Goal: Information Seeking & Learning: Learn about a topic

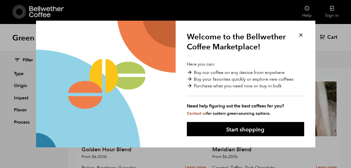
click at [300, 36] on button at bounding box center [301, 35] width 6 height 6
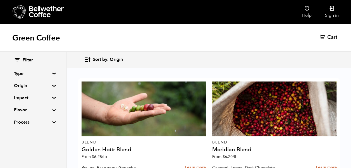
click at [53, 74] on summary "Type" at bounding box center [33, 73] width 39 height 7
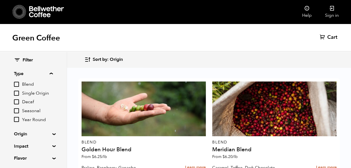
click at [16, 102] on input "Decaf" at bounding box center [16, 101] width 5 height 5
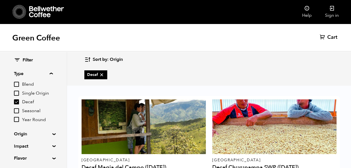
scroll to position [39, 0]
click at [16, 100] on input "Decaf" at bounding box center [16, 101] width 5 height 5
checkbox input "false"
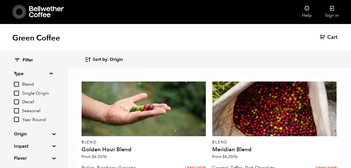
click at [18, 93] on input "Single Origin" at bounding box center [16, 93] width 5 height 5
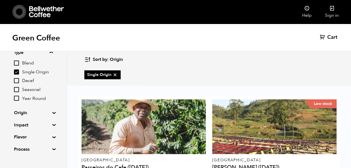
scroll to position [22, 0]
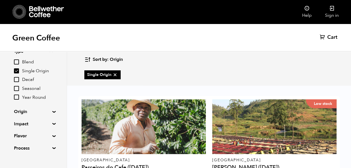
click at [343, 64] on div "Sort by: Origin Sort by: Origin Sort by: Most recent Sort by: Name Sort by: Pri…" at bounding box center [175, 69] width 351 height 34
click at [17, 71] on input "Single Origin" at bounding box center [16, 70] width 5 height 5
checkbox input "false"
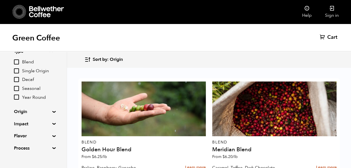
click at [52, 112] on summary "Origin" at bounding box center [33, 111] width 39 height 7
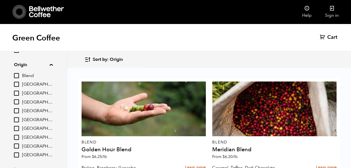
scroll to position [74, 0]
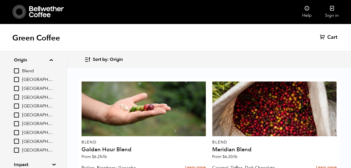
click at [16, 123] on input "[GEOGRAPHIC_DATA]" at bounding box center [16, 123] width 5 height 5
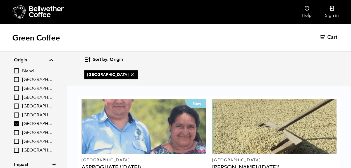
scroll to position [173, 0]
click at [16, 122] on input "[GEOGRAPHIC_DATA]" at bounding box center [16, 123] width 5 height 5
checkbox input "false"
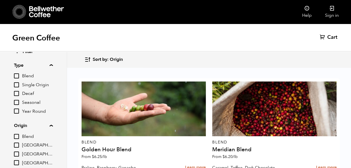
scroll to position [3, 0]
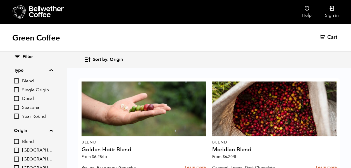
click at [349, 57] on div "Sort by: Origin Sort by: Origin Sort by: Most recent Sort by: Name Sort by: Pri…" at bounding box center [175, 60] width 351 height 16
click at [19, 167] on input "[GEOGRAPHIC_DATA]" at bounding box center [16, 167] width 5 height 5
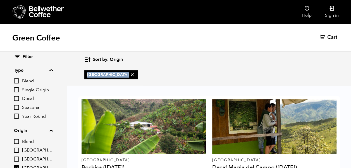
scroll to position [57, 0]
click at [17, 167] on input "[GEOGRAPHIC_DATA]" at bounding box center [16, 167] width 5 height 5
checkbox input "false"
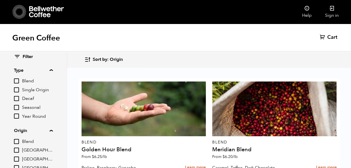
scroll to position [0, 0]
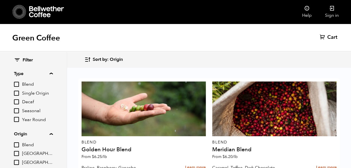
click at [53, 134] on summary "Origin" at bounding box center [33, 134] width 39 height 7
click at [17, 120] on input "Year Round" at bounding box center [16, 119] width 5 height 5
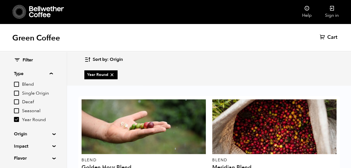
scroll to position [634, 0]
click at [18, 119] on input "Year Round" at bounding box center [16, 119] width 5 height 5
checkbox input "false"
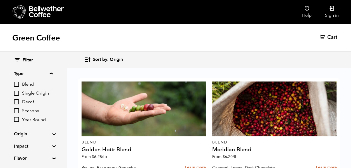
click at [18, 111] on input "Seasonal" at bounding box center [16, 110] width 5 height 5
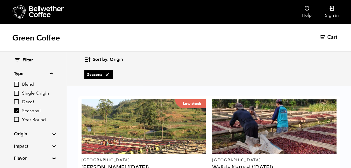
scroll to position [0, 0]
click at [107, 73] on icon at bounding box center [107, 75] width 6 height 6
checkbox input "false"
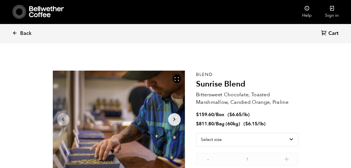
scroll to position [243, 239]
click at [15, 33] on icon at bounding box center [14, 32] width 5 height 5
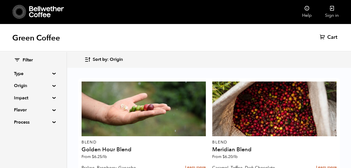
scroll to position [235, 0]
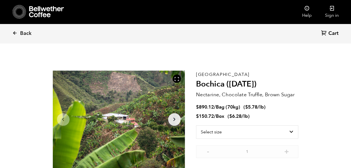
scroll to position [243, 239]
click at [16, 31] on icon at bounding box center [14, 32] width 5 height 5
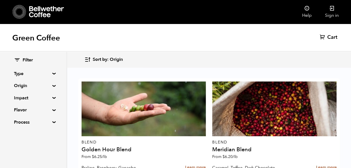
scroll to position [469, 0]
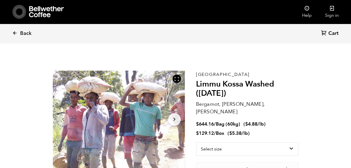
scroll to position [243, 239]
click at [15, 32] on icon at bounding box center [14, 32] width 5 height 5
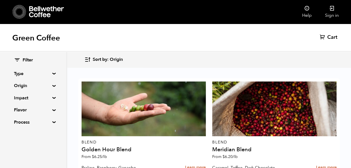
scroll to position [715, 0]
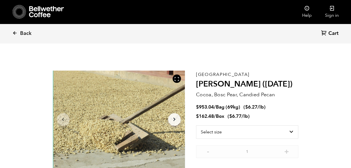
scroll to position [243, 239]
click at [16, 32] on icon at bounding box center [14, 32] width 5 height 5
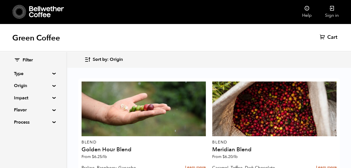
scroll to position [939, 0]
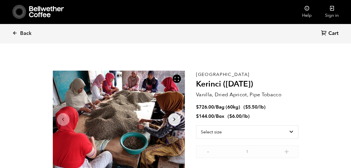
scroll to position [243, 239]
click at [16, 34] on icon at bounding box center [14, 32] width 5 height 5
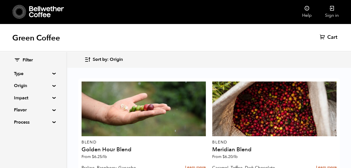
scroll to position [940, 0]
click at [53, 74] on summary "Type" at bounding box center [33, 73] width 39 height 7
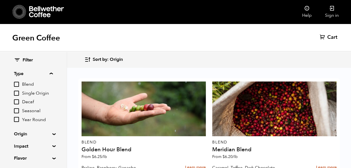
click at [18, 85] on input "Blend" at bounding box center [16, 84] width 5 height 5
checkbox input "true"
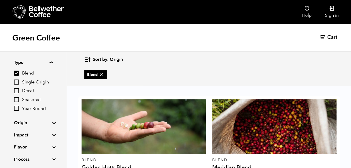
scroll to position [31, 0]
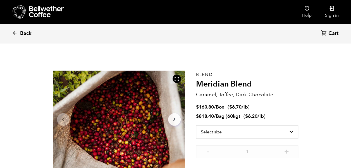
click at [15, 30] on link "Back" at bounding box center [29, 33] width 35 height 19
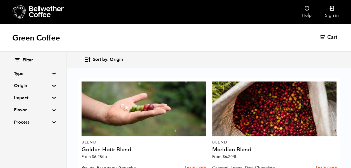
click at [53, 74] on summary "Type" at bounding box center [33, 73] width 39 height 7
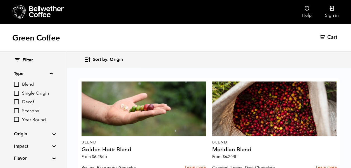
click at [17, 101] on input "Decaf" at bounding box center [16, 101] width 5 height 5
checkbox input "true"
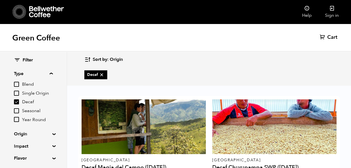
scroll to position [11, 0]
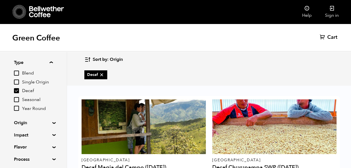
click at [339, 78] on div "Sort by: Origin Sort by: Origin Sort by: Most recent Sort by: Name Sort by: Pri…" at bounding box center [175, 69] width 351 height 34
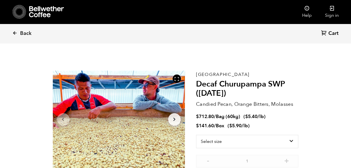
scroll to position [243, 239]
click at [16, 33] on icon at bounding box center [14, 32] width 5 height 5
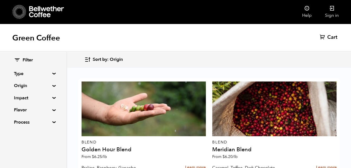
click at [53, 96] on div "Filter Type Blend Single Origin Decaf Seasonal Year Round Origin Blend [GEOGRAP…" at bounding box center [33, 92] width 66 height 80
click at [53, 98] on summary "Impact" at bounding box center [33, 98] width 39 height 7
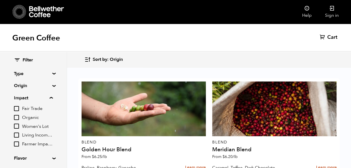
click at [17, 117] on input "Organic" at bounding box center [16, 117] width 5 height 5
checkbox input "true"
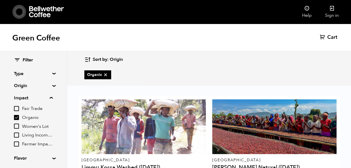
scroll to position [11, 0]
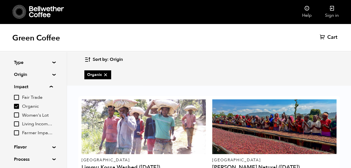
click at [322, 60] on div "Sort by: Origin Sort by: Origin Sort by: Most recent Sort by: Name Sort by: Pri…" at bounding box center [208, 59] width 249 height 13
click at [18, 113] on input "Women's Lot" at bounding box center [16, 115] width 5 height 5
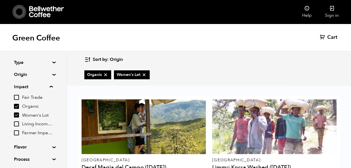
click at [18, 113] on input "Women's Lot" at bounding box center [16, 115] width 5 height 5
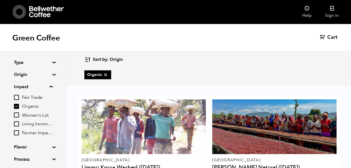
click at [16, 114] on input "Women's Lot" at bounding box center [16, 115] width 5 height 5
checkbox input "true"
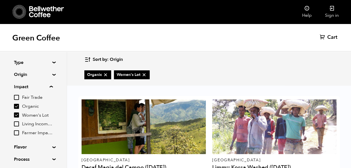
click at [16, 107] on input "Organic" at bounding box center [16, 106] width 5 height 5
checkbox input "false"
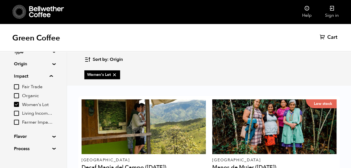
scroll to position [22, 0]
click at [332, 62] on div "Sort by: Origin Sort by: Origin Sort by: Most recent Sort by: Name Sort by: Pri…" at bounding box center [208, 59] width 249 height 13
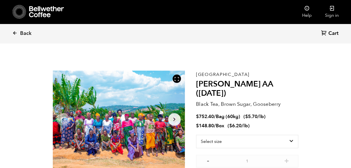
scroll to position [243, 239]
click at [173, 117] on icon "Arrow Right" at bounding box center [174, 119] width 7 height 7
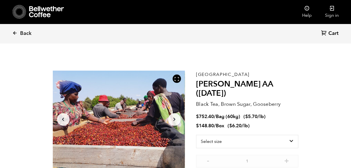
click at [173, 117] on icon "Arrow Right" at bounding box center [174, 119] width 7 height 7
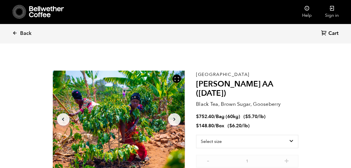
click at [173, 117] on icon "Arrow Right" at bounding box center [174, 119] width 7 height 7
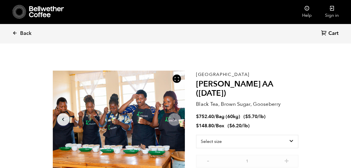
click at [126, 118] on div at bounding box center [119, 120] width 132 height 98
click at [64, 119] on icon "Arrow Left" at bounding box center [63, 119] width 7 height 7
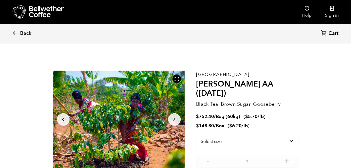
click at [64, 119] on icon "Arrow Left" at bounding box center [63, 119] width 7 height 7
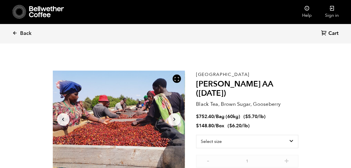
click at [63, 118] on icon "button" at bounding box center [63, 119] width 2 height 3
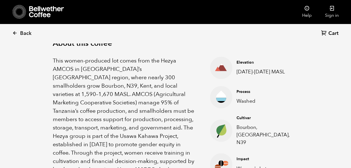
scroll to position [187, 0]
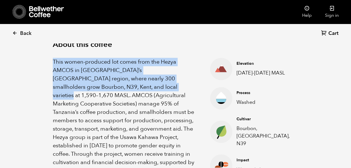
drag, startPoint x: 53, startPoint y: 58, endPoint x: 130, endPoint y: 82, distance: 80.5
click at [130, 82] on p "This women-produced lot comes from the Hezya AMCOS in [GEOGRAPHIC_DATA]’s [GEOG…" at bounding box center [124, 133] width 143 height 151
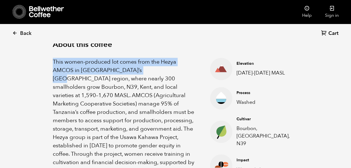
drag, startPoint x: 53, startPoint y: 58, endPoint x: 142, endPoint y: 68, distance: 89.6
click at [142, 68] on p "This women-produced lot comes from the Hezya AMCOS in [GEOGRAPHIC_DATA]’s [GEOG…" at bounding box center [124, 133] width 143 height 151
copy p "This women-produced lot comes from the Hezya AMCOS in [GEOGRAPHIC_DATA]’s [GEOG…"
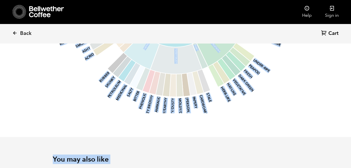
scroll to position [728, 0]
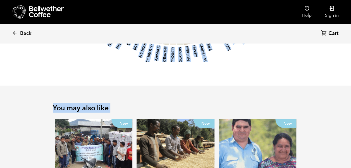
drag, startPoint x: 184, startPoint y: 118, endPoint x: 169, endPoint y: 75, distance: 45.8
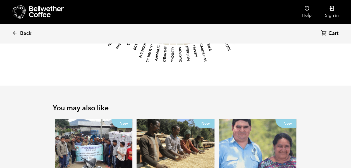
click at [314, 122] on section "You may also like New Sumatra Buana Mandiri ([DATE]) From $ 5.78 /lb Medjool Da…" at bounding box center [175, 168] width 351 height 164
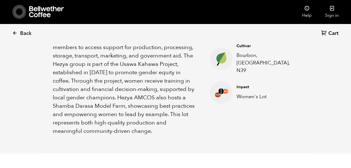
scroll to position [255, 0]
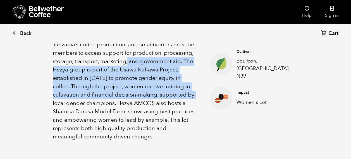
drag, startPoint x: 184, startPoint y: 50, endPoint x: 115, endPoint y: 89, distance: 79.2
click at [115, 89] on p "This women-produced lot comes from the Hezya AMCOS in [GEOGRAPHIC_DATA]’s [GEOG…" at bounding box center [124, 65] width 143 height 151
copy p "The Hezya group is part of the Usawa Kahawa Project, established in [DATE] to p…"
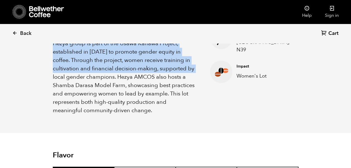
scroll to position [284, 0]
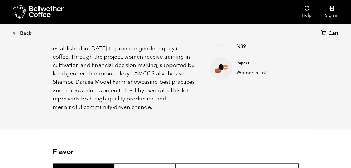
click at [224, 109] on div "About this coffee This women-produced lot comes from the Hezya AMCOS in [GEOGRA…" at bounding box center [176, 27] width 274 height 205
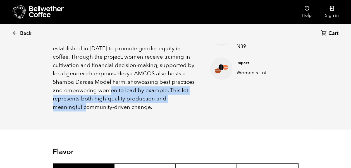
drag, startPoint x: 170, startPoint y: 78, endPoint x: 173, endPoint y: 93, distance: 15.7
click at [173, 93] on p "This women-produced lot comes from the Hezya AMCOS in [GEOGRAPHIC_DATA]’s [GEOG…" at bounding box center [124, 36] width 143 height 151
copy p "This lot represents both high-quality production and meaningful community-drive…"
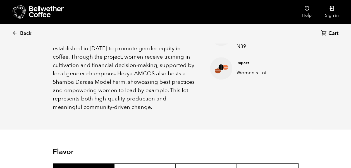
click at [274, 105] on div "About this coffee This women-produced lot comes from the Hezya AMCOS in [GEOGRA…" at bounding box center [176, 27] width 274 height 205
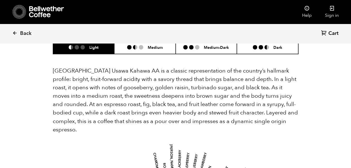
scroll to position [396, 0]
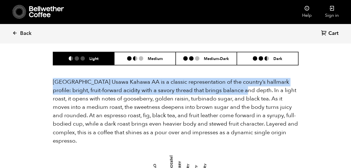
drag, startPoint x: 53, startPoint y: 69, endPoint x: 234, endPoint y: 78, distance: 181.8
click at [234, 78] on p "[GEOGRAPHIC_DATA] Usawa Kahawa AA is a classic representation of the country’s …" at bounding box center [176, 111] width 246 height 67
copy p "[GEOGRAPHIC_DATA] Usawa Kahawa AA is a classic representation of the country’s …"
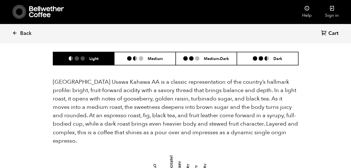
click at [260, 93] on p "[GEOGRAPHIC_DATA] Usawa Kahawa AA is a classic representation of the country’s …" at bounding box center [176, 111] width 246 height 67
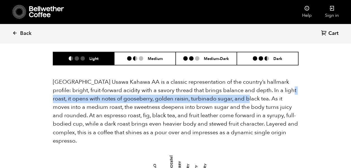
drag, startPoint x: 274, startPoint y: 79, endPoint x: 233, endPoint y: 84, distance: 40.8
click at [233, 84] on p "[GEOGRAPHIC_DATA] Usawa Kahawa AA is a classic representation of the country’s …" at bounding box center [176, 111] width 246 height 67
copy p "it opens with notes of gooseberry, golden raisin, turbinado sugar, and black te…"
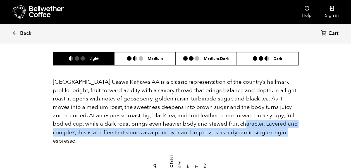
drag, startPoint x: 233, startPoint y: 112, endPoint x: 287, endPoint y: 119, distance: 53.9
click at [287, 119] on p "[GEOGRAPHIC_DATA] Usawa Kahawa AA is a classic representation of the country’s …" at bounding box center [176, 111] width 246 height 67
copy p "Layered and complex, this is a coffee that shines as a pour over and impresses …"
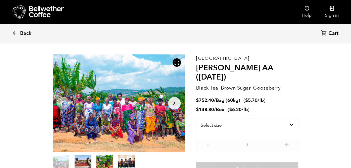
scroll to position [0, 0]
